Goal: Information Seeking & Learning: Find specific fact

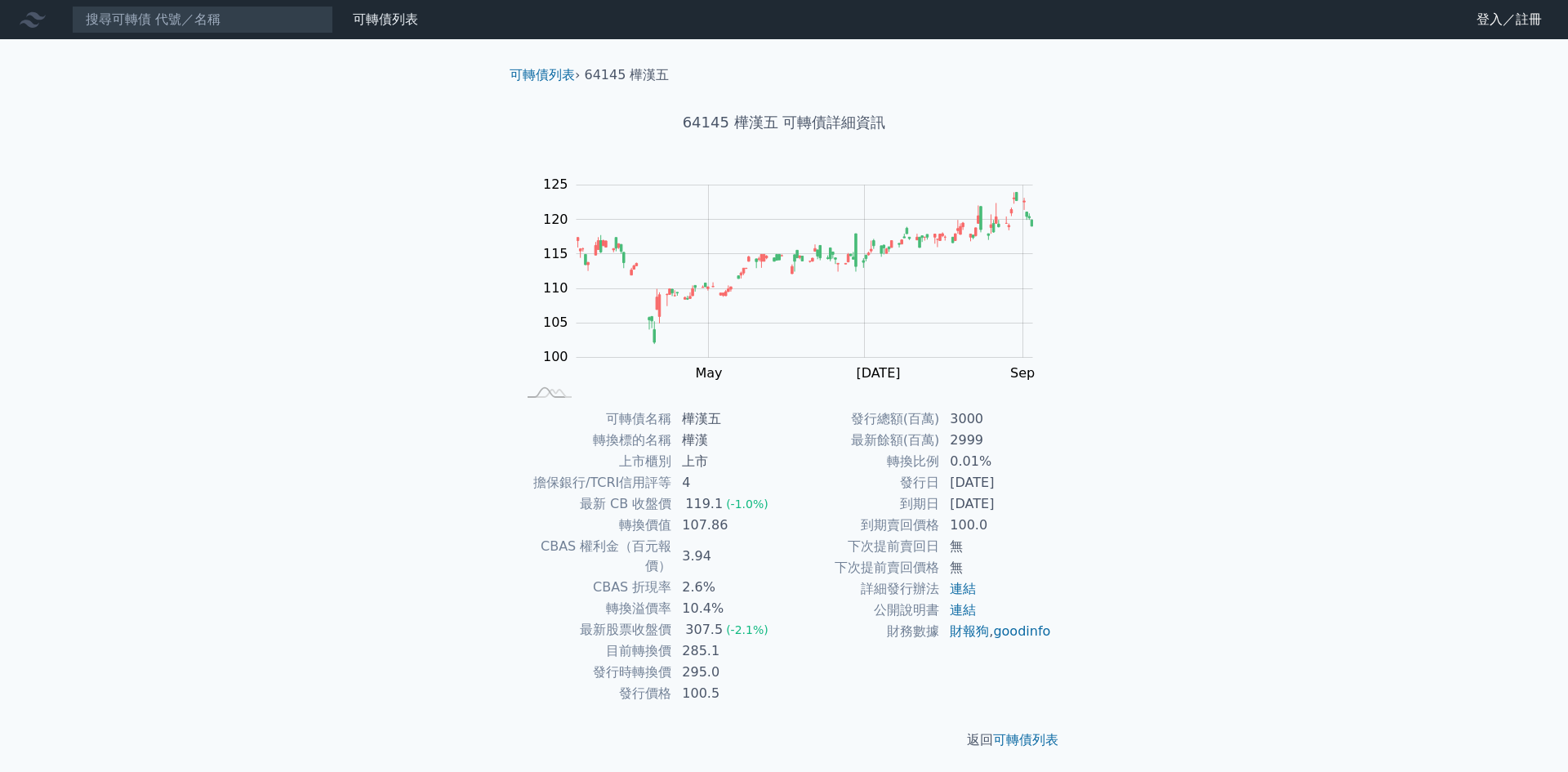
drag, startPoint x: 680, startPoint y: 503, endPoint x: 732, endPoint y: 525, distance: 56.5
click at [732, 525] on tbody "可轉債名稱 樺漢五 轉換標的名稱 樺漢 上市櫃別 上市 擔保銀行/TCRI信用評等 4 最新 CB 收盤價 119.1 (-1.0%) 轉換價值 107.86…" at bounding box center [651, 556] width 268 height 296
click at [732, 525] on td "107.86" at bounding box center [728, 525] width 112 height 21
drag, startPoint x: 693, startPoint y: 547, endPoint x: 716, endPoint y: 609, distance: 66.1
click at [716, 609] on tbody "可轉債名稱 樺漢五 轉換標的名稱 樺漢 上市櫃別 上市 擔保銀行/TCRI信用評等 4 最新 CB 收盤價 119.1 (-1.0%) 轉換價值 107.86…" at bounding box center [651, 556] width 268 height 296
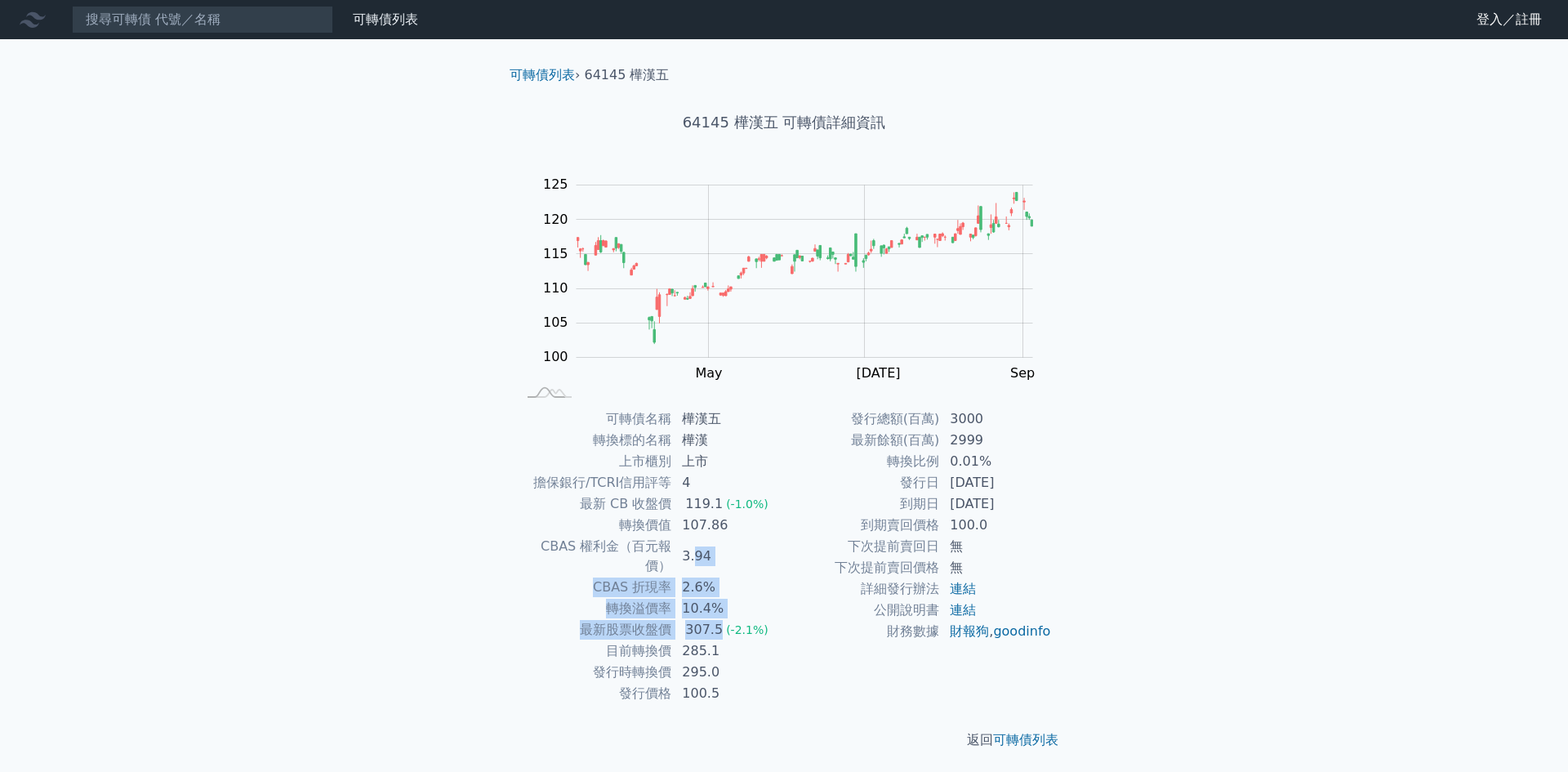
click at [743, 578] on td "2.6%" at bounding box center [728, 587] width 112 height 21
drag, startPoint x: 688, startPoint y: 628, endPoint x: 714, endPoint y: 648, distance: 32.8
click at [714, 648] on tbody "可轉債名稱 樺漢五 轉換標的名稱 樺漢 上市櫃別 上市 擔保銀行/TCRI信用評等 4 最新 CB 收盤價 119.1 (-1.0%) 轉換價值 107.86…" at bounding box center [651, 556] width 268 height 296
click at [714, 661] on td "295.0" at bounding box center [728, 671] width 112 height 21
drag, startPoint x: 686, startPoint y: 653, endPoint x: 733, endPoint y: 658, distance: 47.3
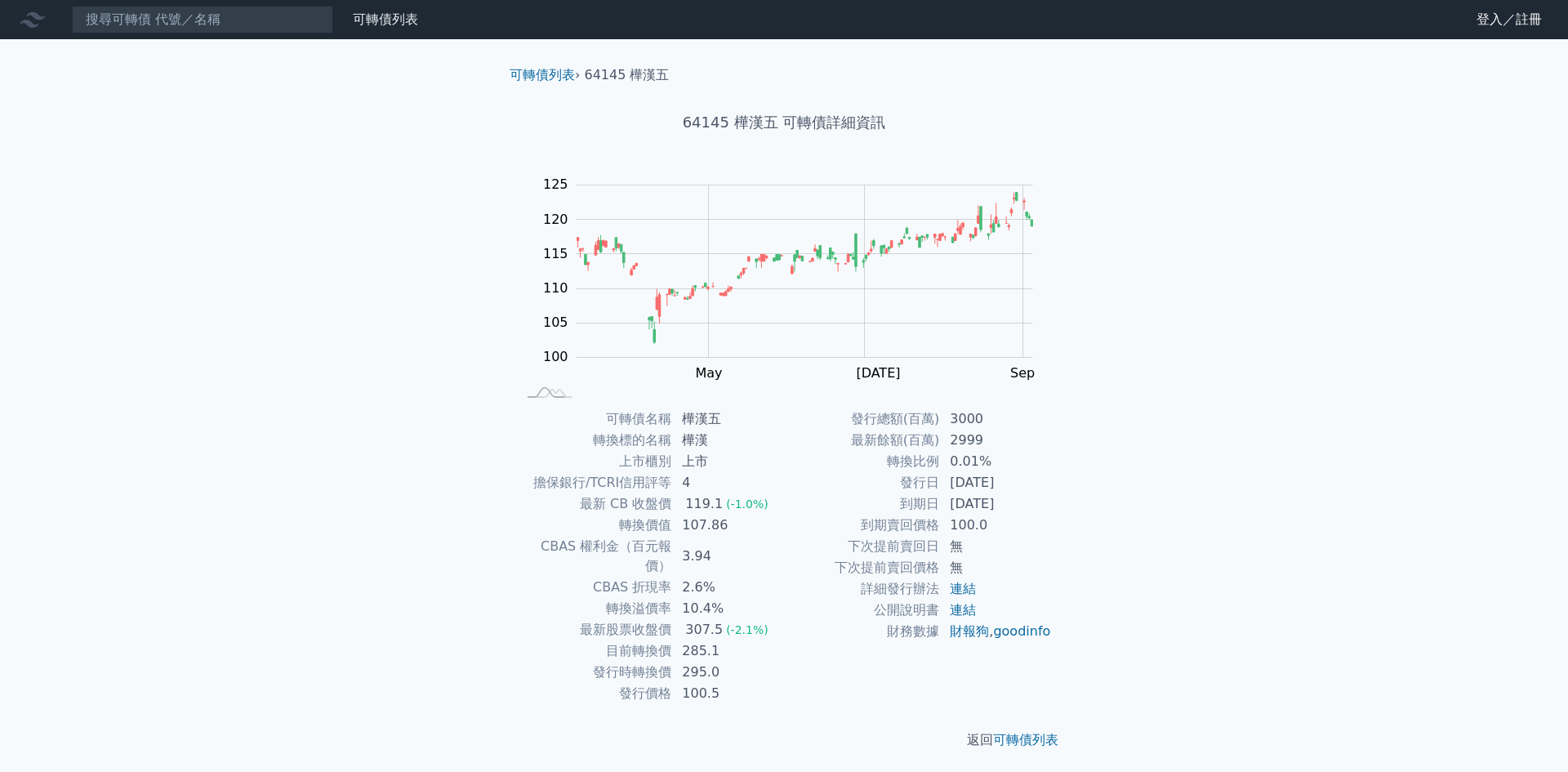
click at [733, 661] on td "295.0" at bounding box center [728, 671] width 112 height 21
click at [734, 661] on td "295.0" at bounding box center [728, 671] width 112 height 21
click at [733, 661] on td "295.0" at bounding box center [728, 671] width 112 height 21
click at [729, 661] on td "295.0" at bounding box center [728, 671] width 112 height 21
drag, startPoint x: 684, startPoint y: 656, endPoint x: 724, endPoint y: 656, distance: 40.0
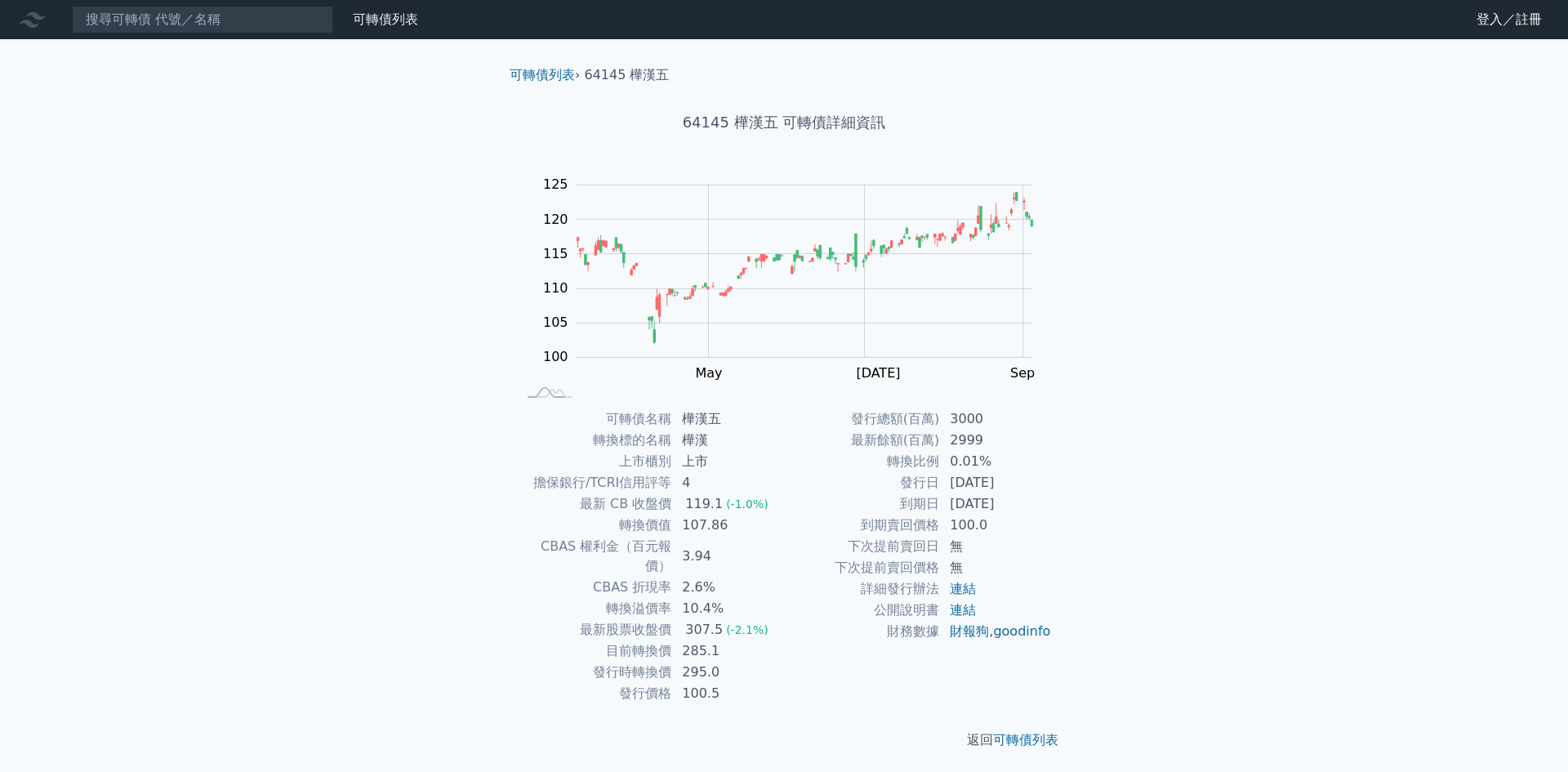
click at [724, 661] on td "295.0" at bounding box center [728, 671] width 112 height 21
